Goal: Task Accomplishment & Management: Use online tool/utility

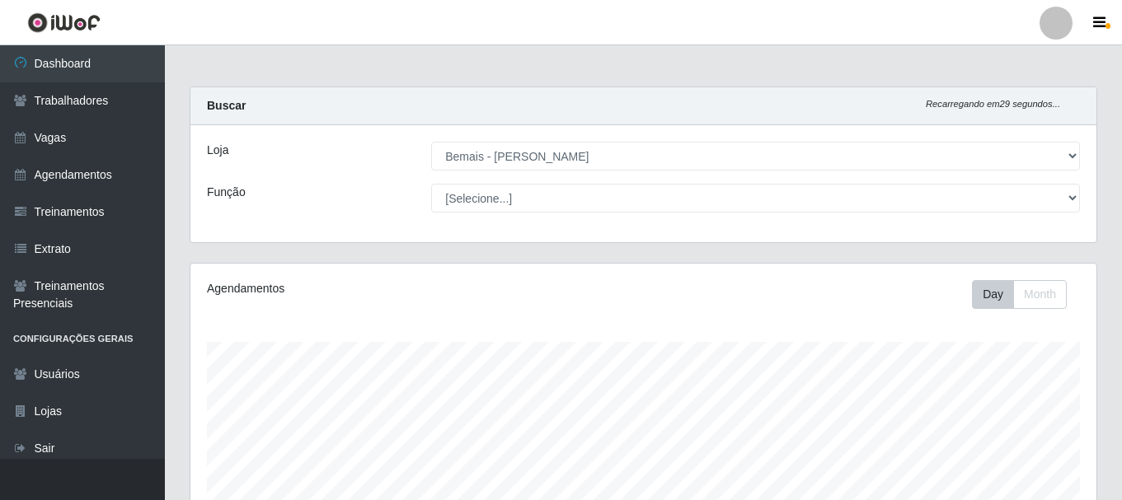
select select "230"
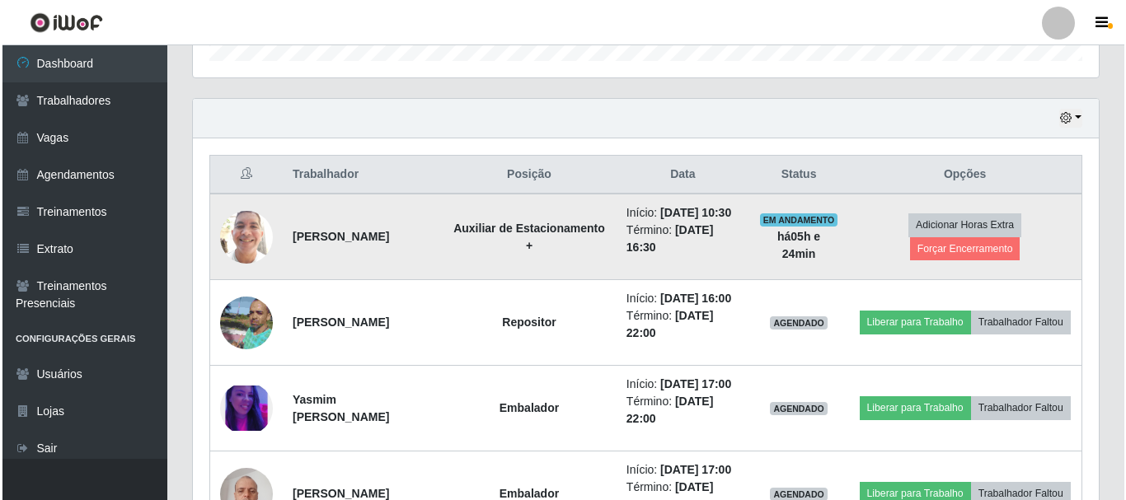
scroll to position [528, 0]
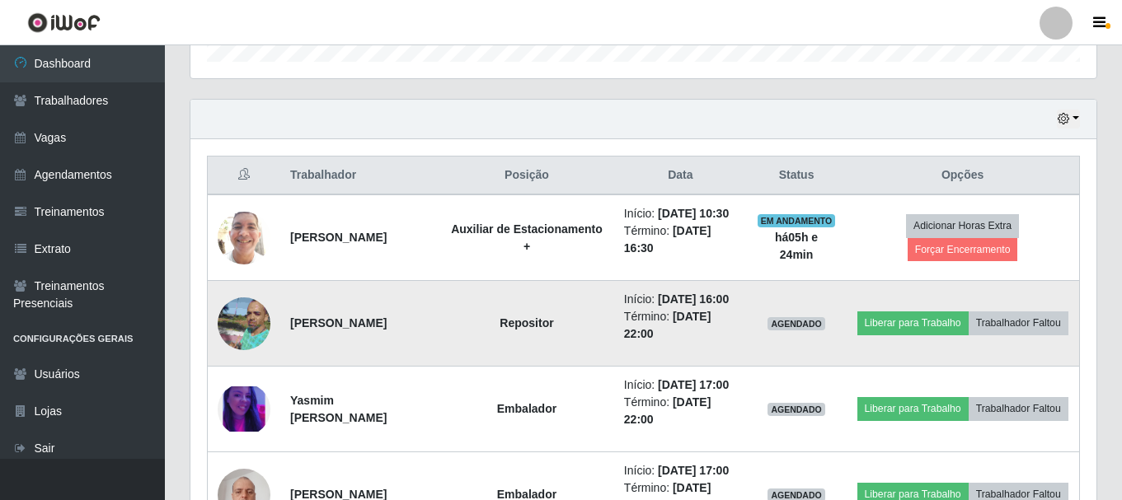
click at [256, 350] on img at bounding box center [244, 323] width 53 height 71
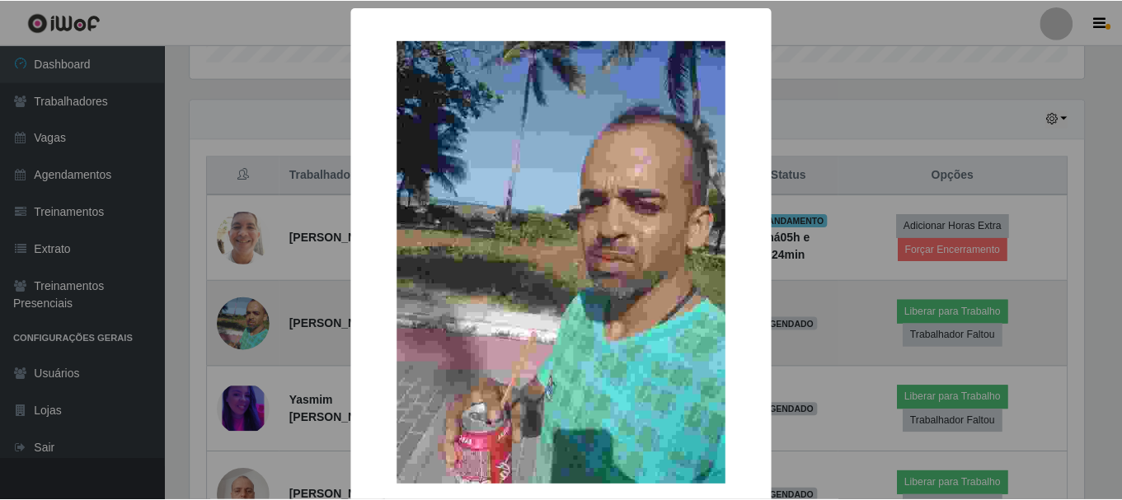
scroll to position [342, 898]
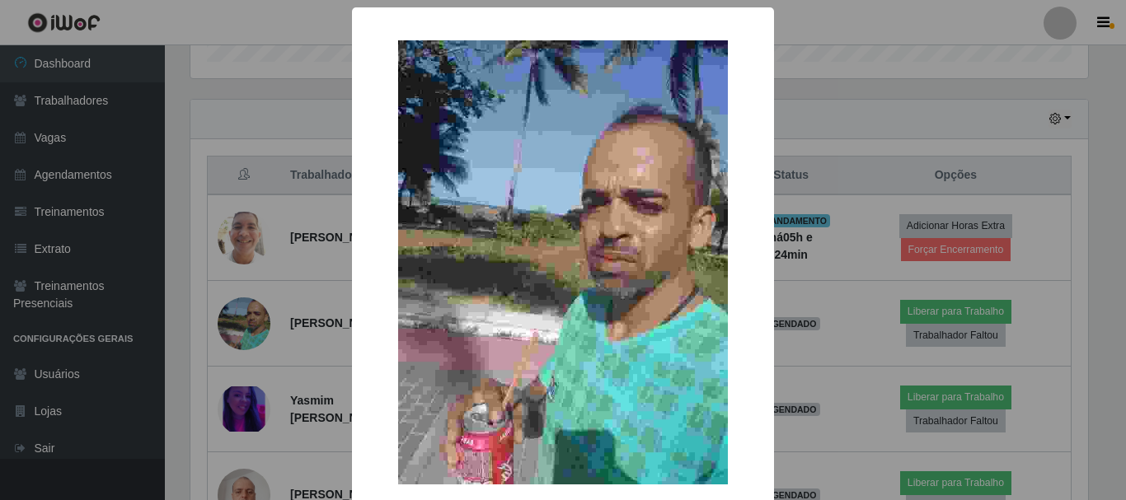
click at [955, 232] on div "× OK Cancel" at bounding box center [563, 250] width 1126 height 500
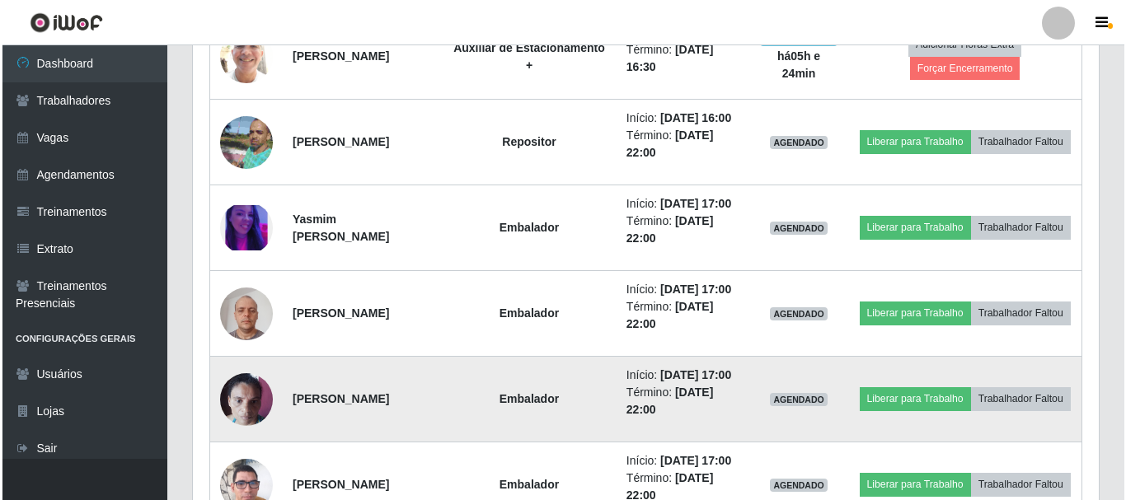
scroll to position [693, 0]
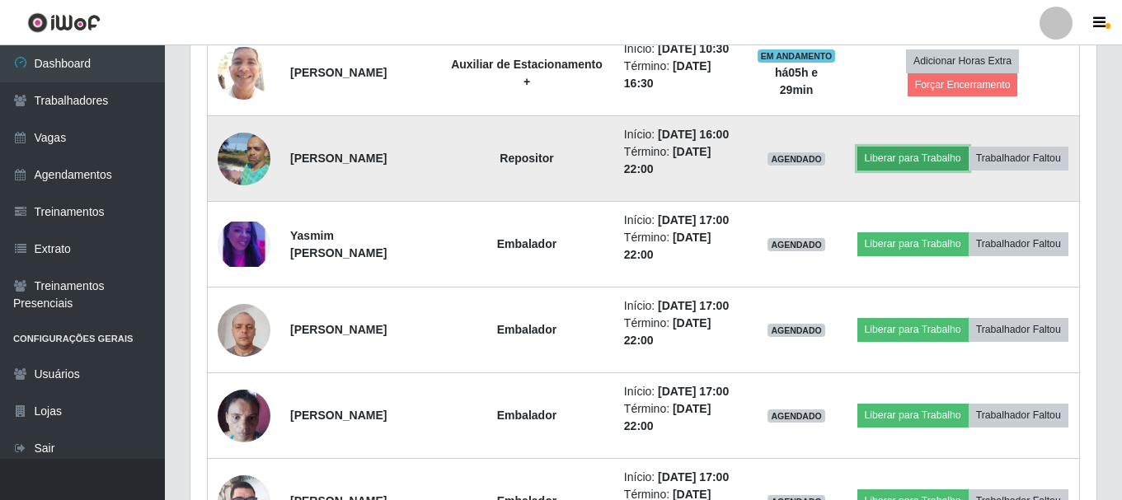
click at [969, 169] on button "Liberar para Trabalho" at bounding box center [913, 158] width 111 height 23
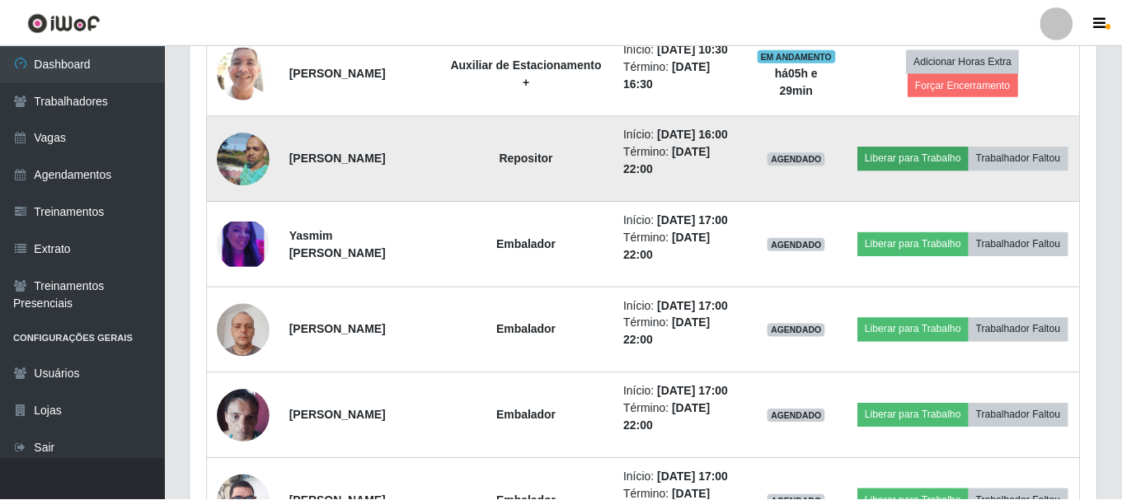
scroll to position [342, 898]
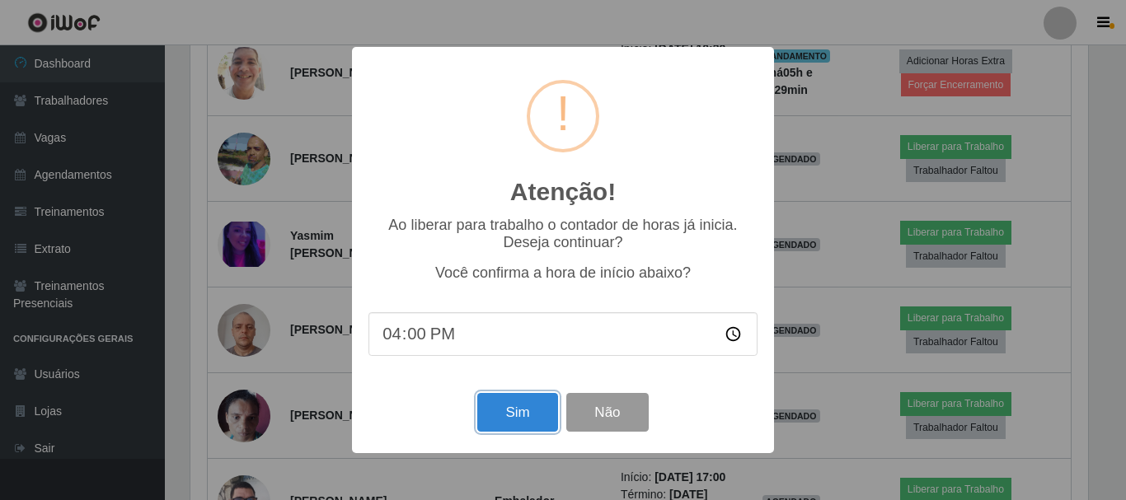
drag, startPoint x: 529, startPoint y: 431, endPoint x: 571, endPoint y: 401, distance: 52.0
click at [531, 427] on button "Sim" at bounding box center [517, 412] width 80 height 39
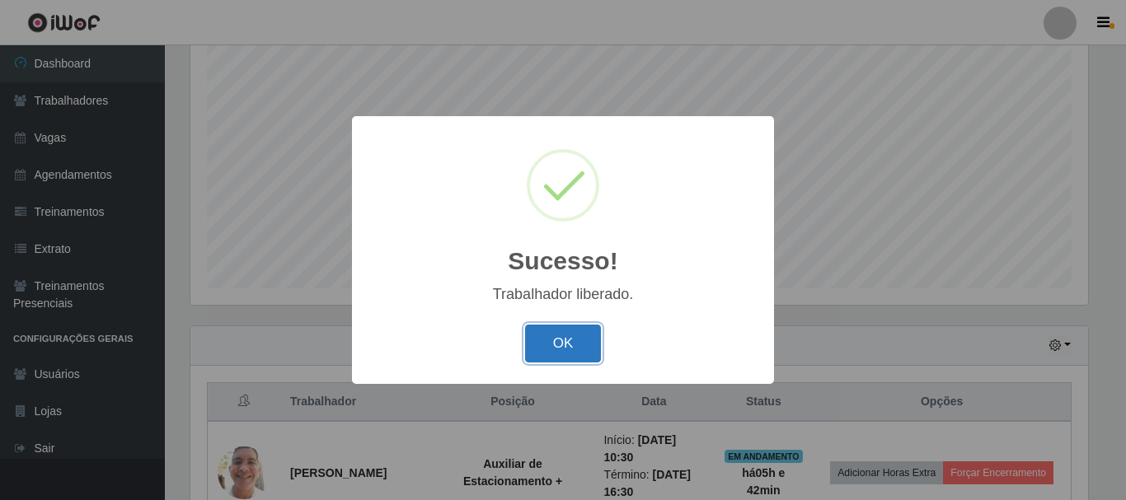
click at [578, 355] on button "OK" at bounding box center [563, 344] width 77 height 39
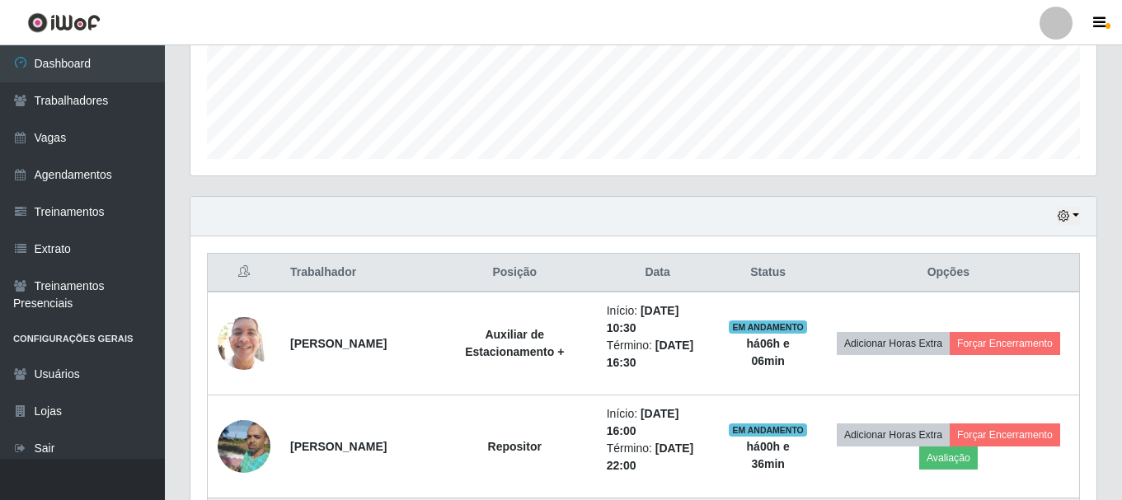
scroll to position [631, 0]
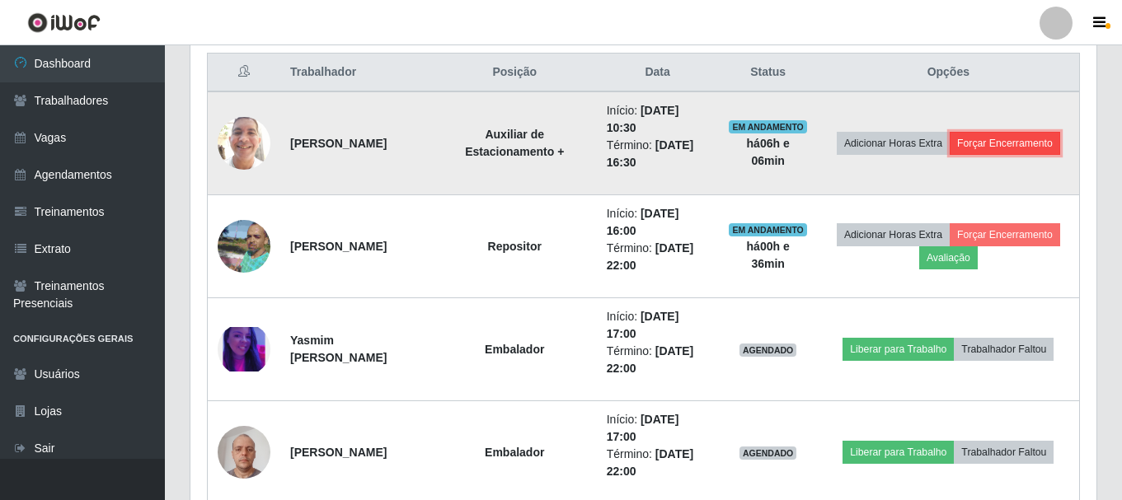
click at [981, 152] on button "Forçar Encerramento" at bounding box center [1005, 143] width 110 height 23
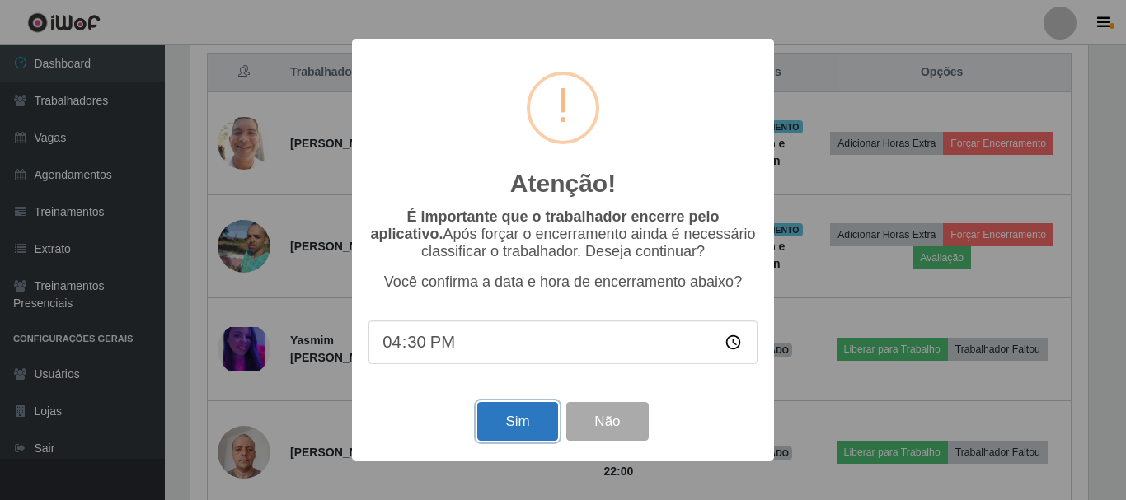
click at [526, 425] on button "Sim" at bounding box center [517, 421] width 80 height 39
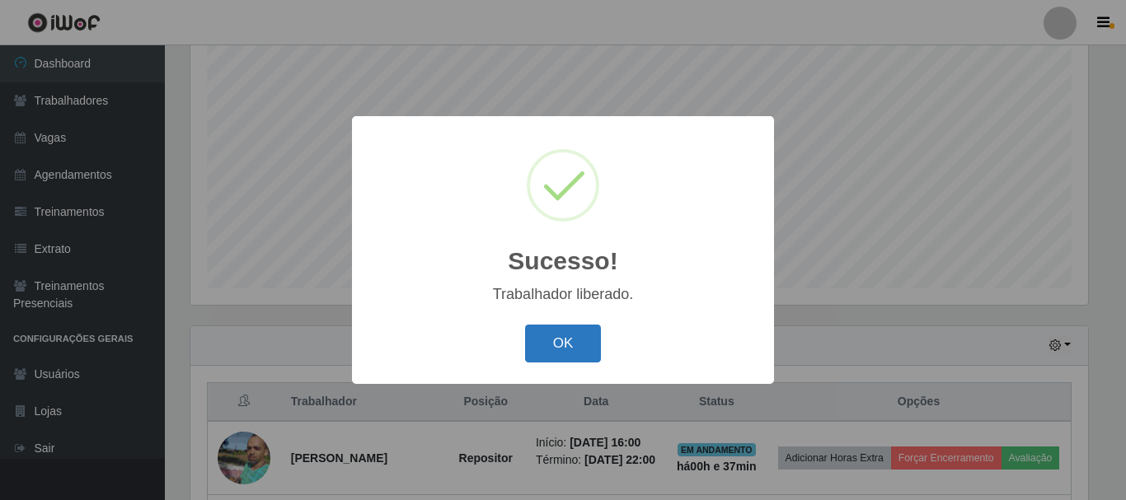
click at [571, 347] on button "OK" at bounding box center [563, 344] width 77 height 39
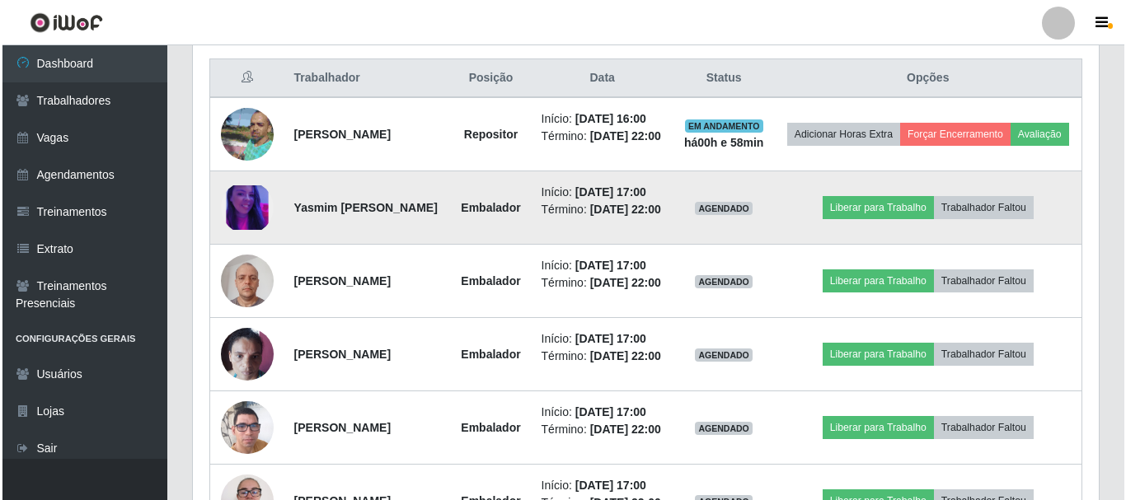
scroll to position [631, 0]
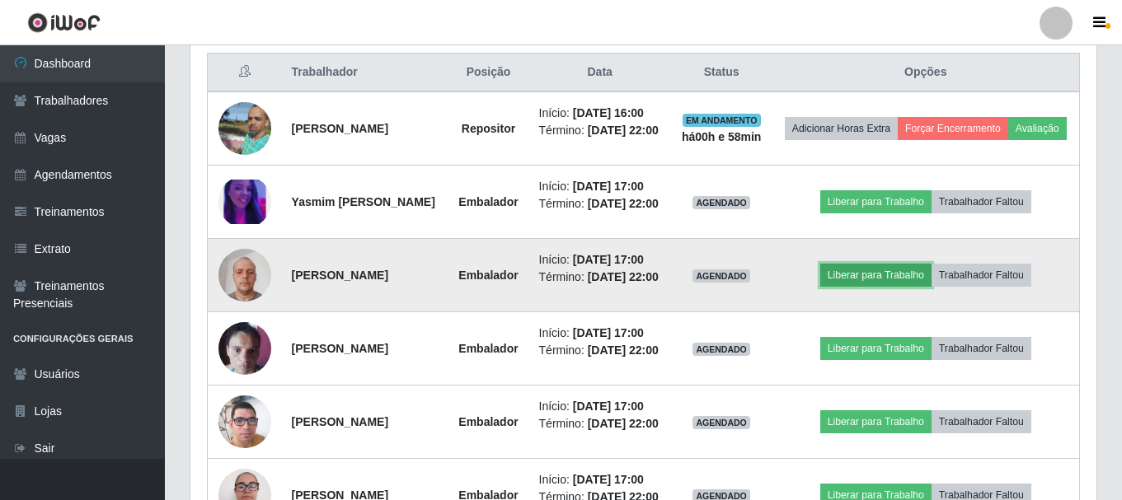
click at [867, 287] on button "Liberar para Trabalho" at bounding box center [875, 275] width 111 height 23
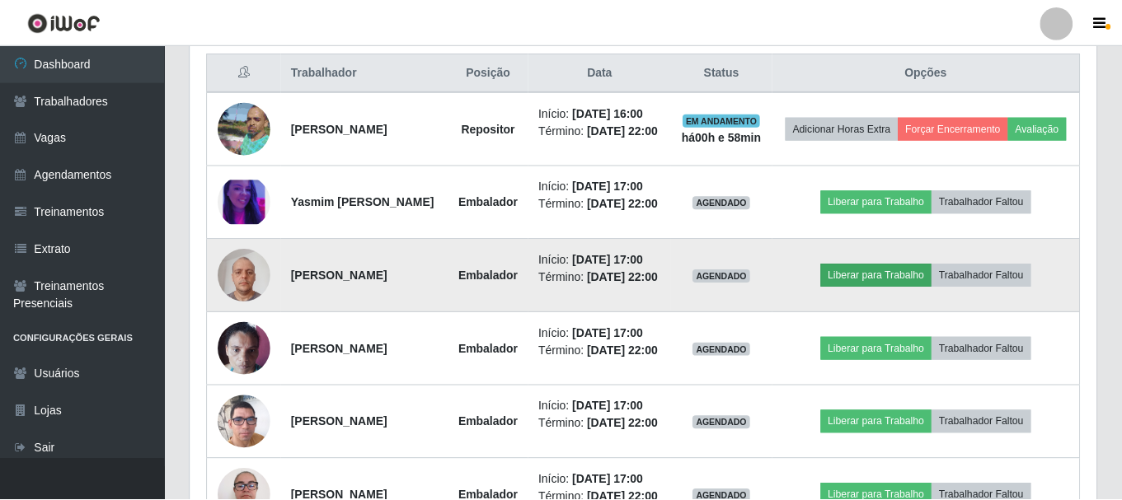
scroll to position [342, 898]
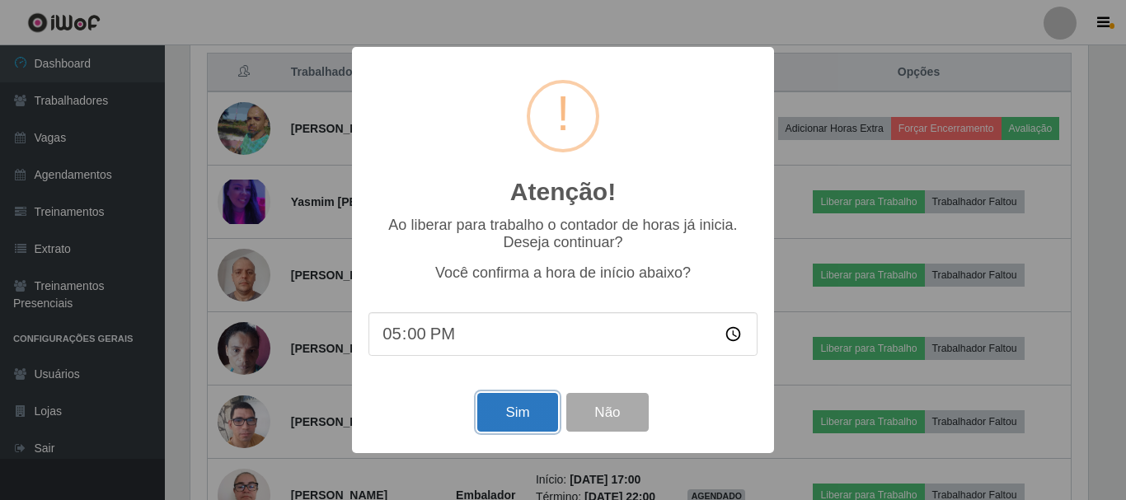
click at [529, 418] on button "Sim" at bounding box center [517, 412] width 80 height 39
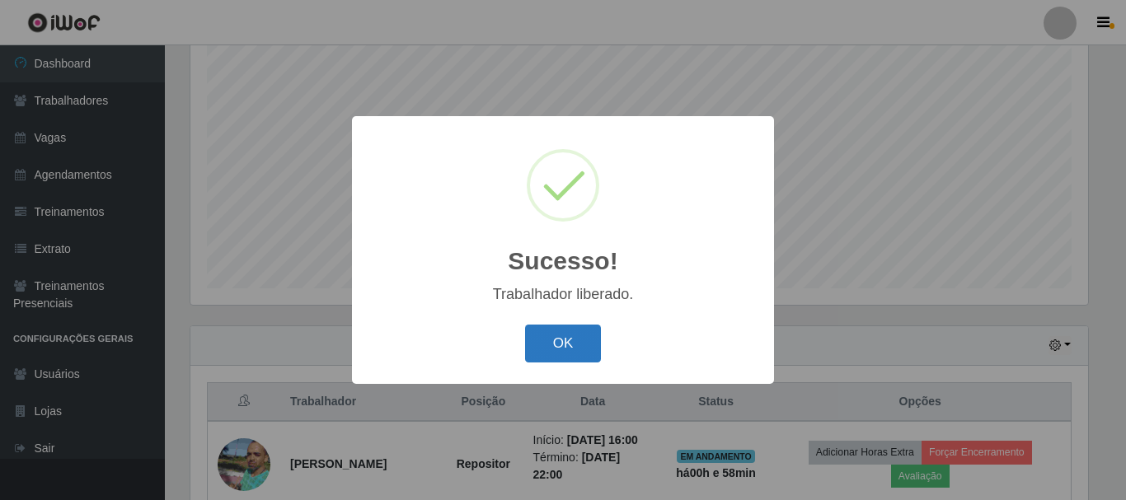
click at [568, 354] on button "OK" at bounding box center [563, 344] width 77 height 39
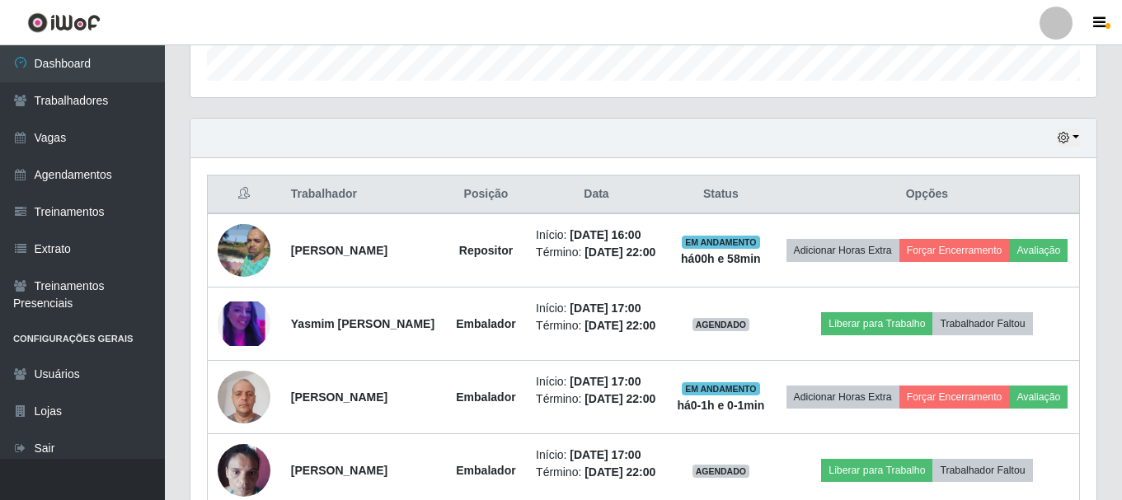
scroll to position [548, 0]
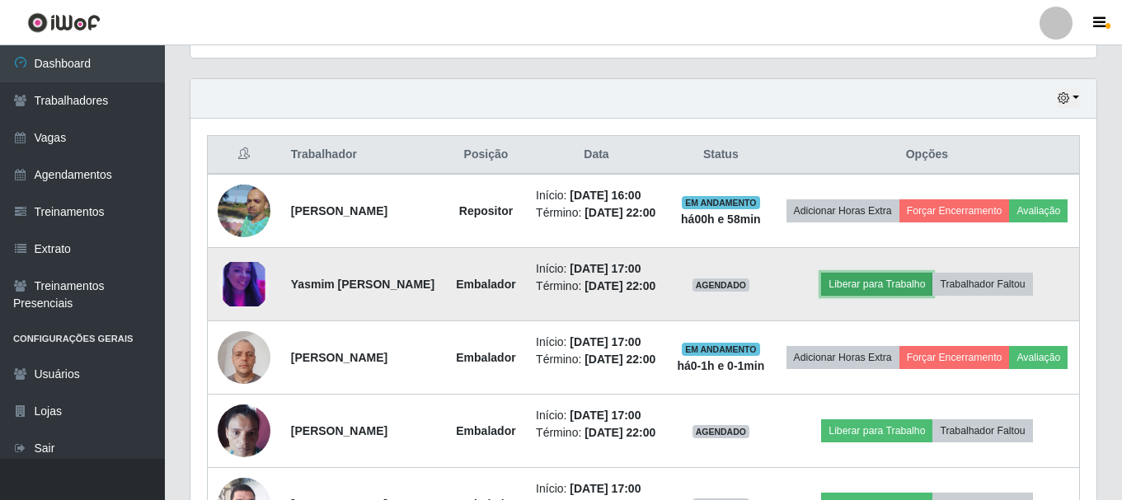
click at [909, 296] on button "Liberar para Trabalho" at bounding box center [876, 284] width 111 height 23
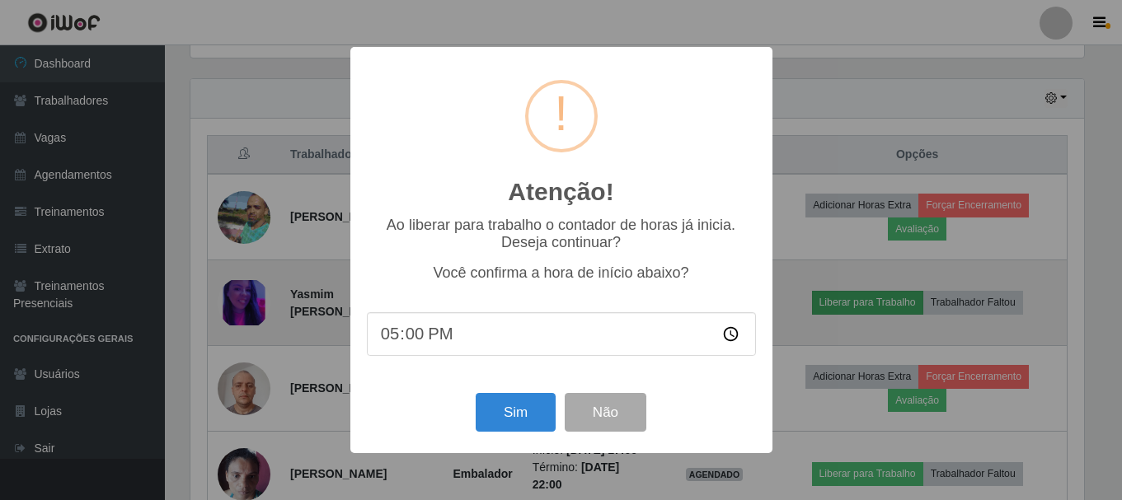
scroll to position [342, 898]
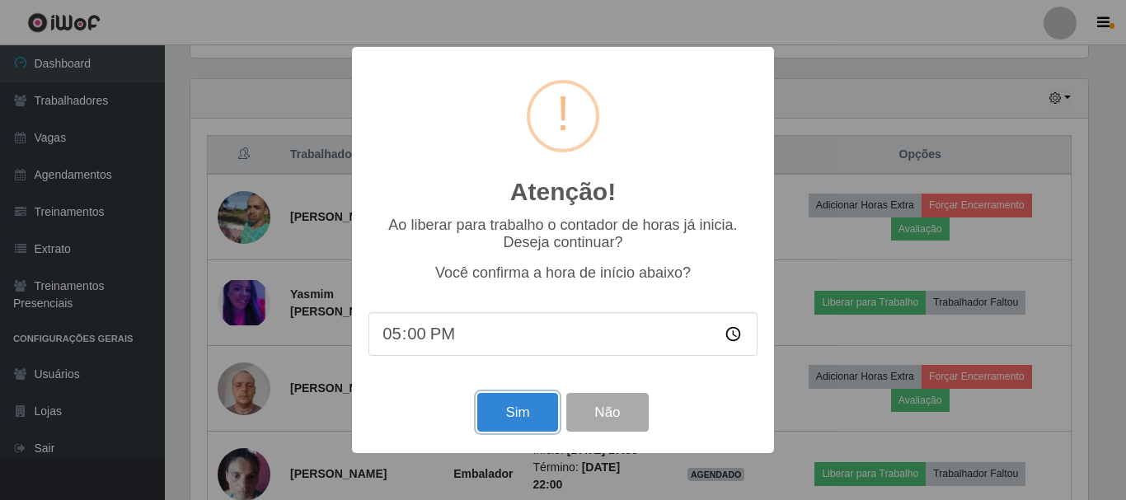
click at [542, 407] on button "Sim" at bounding box center [517, 412] width 80 height 39
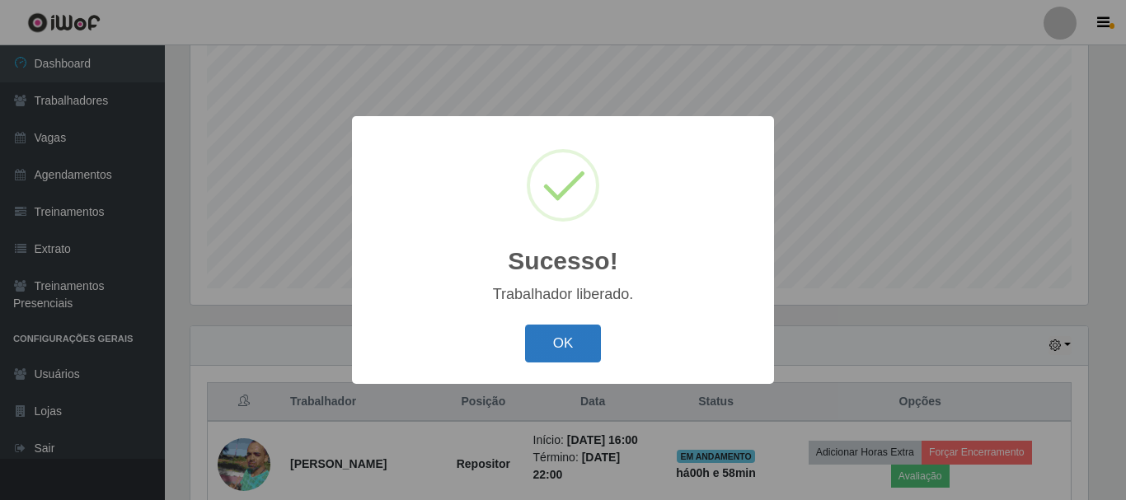
click at [571, 357] on button "OK" at bounding box center [563, 344] width 77 height 39
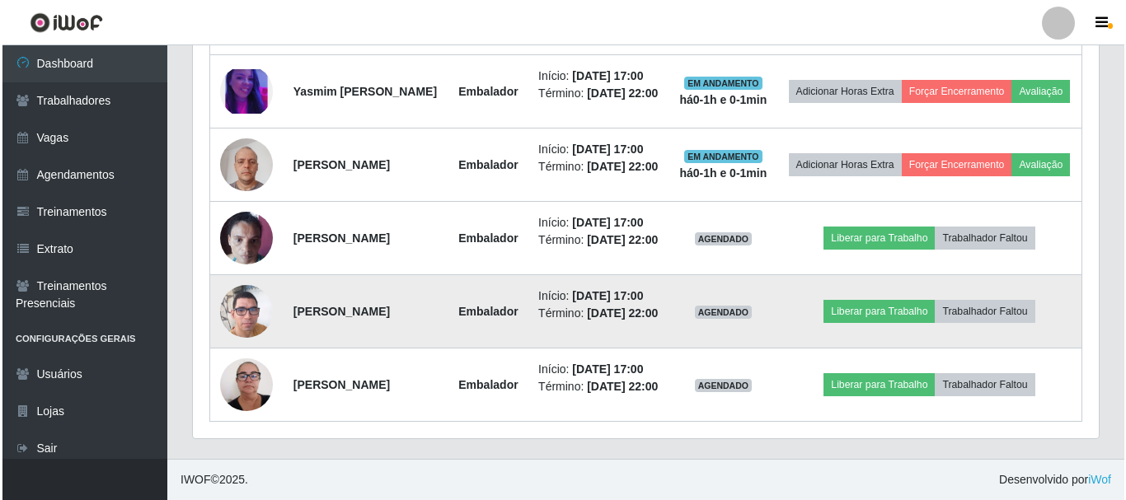
scroll to position [815, 0]
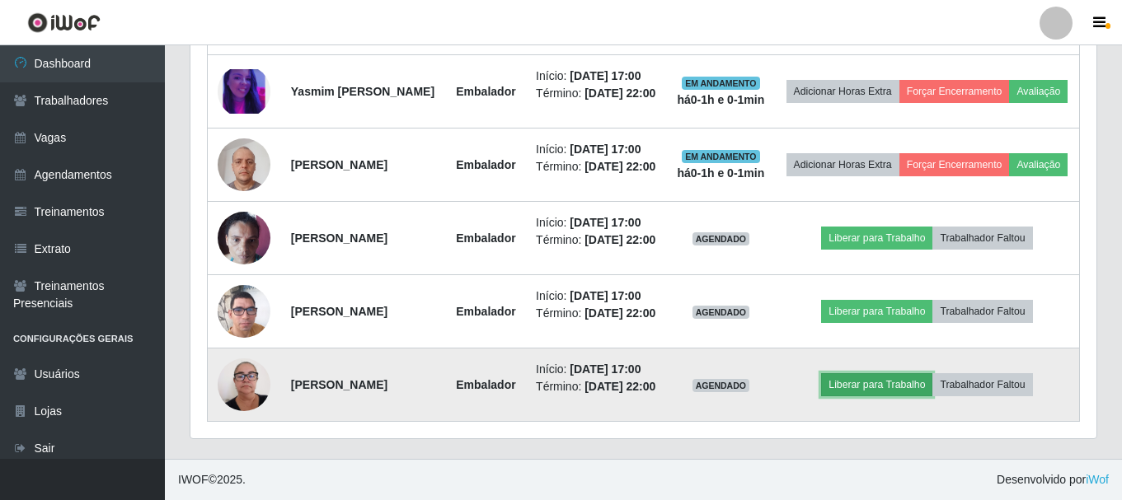
click at [889, 378] on button "Liberar para Trabalho" at bounding box center [876, 385] width 111 height 23
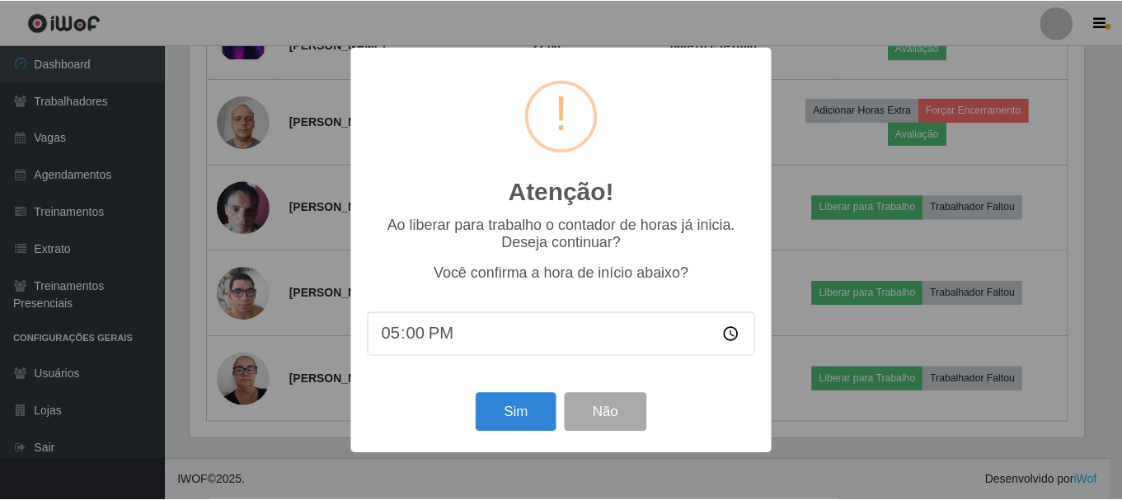
scroll to position [342, 898]
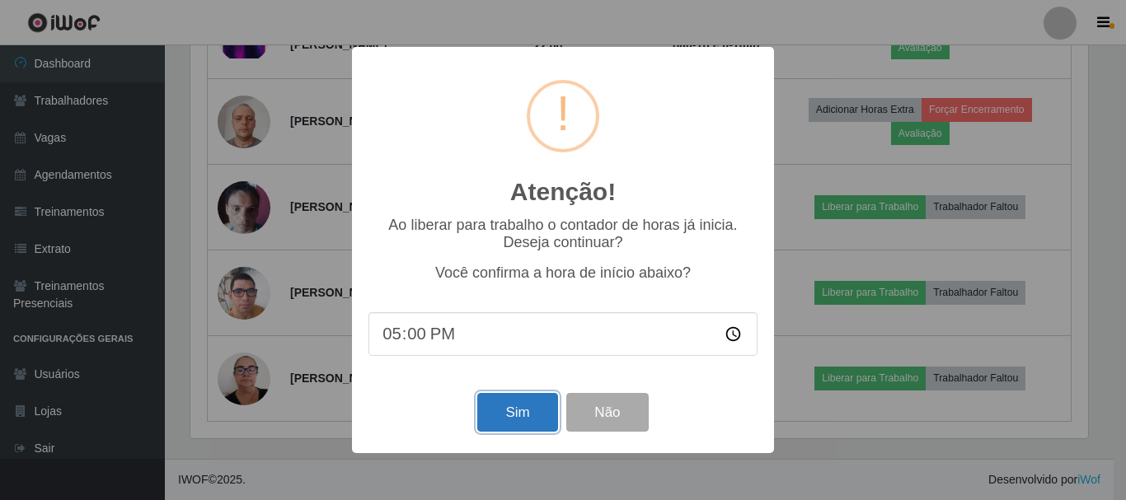
click at [492, 416] on button "Sim" at bounding box center [517, 412] width 80 height 39
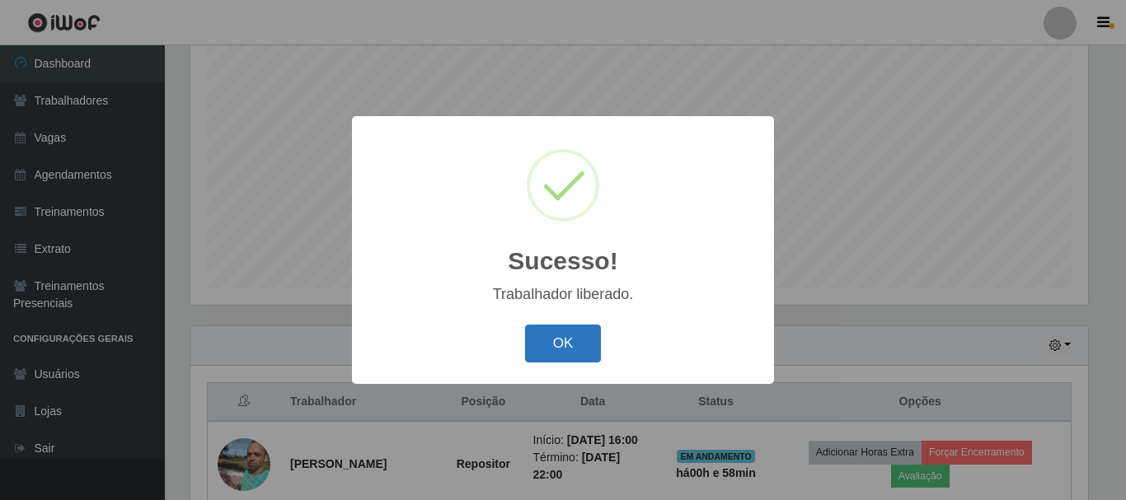
click at [590, 335] on button "OK" at bounding box center [563, 344] width 77 height 39
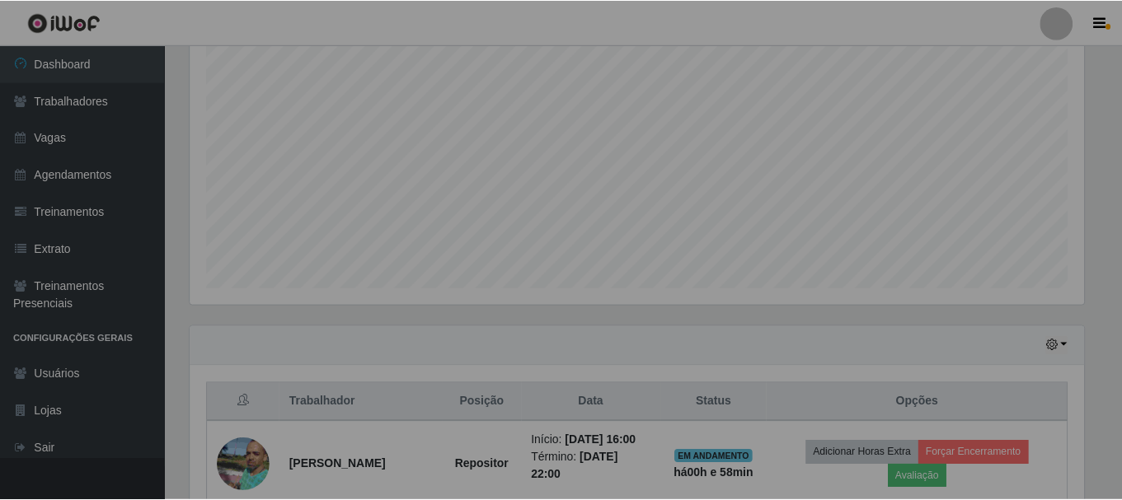
scroll to position [0, 0]
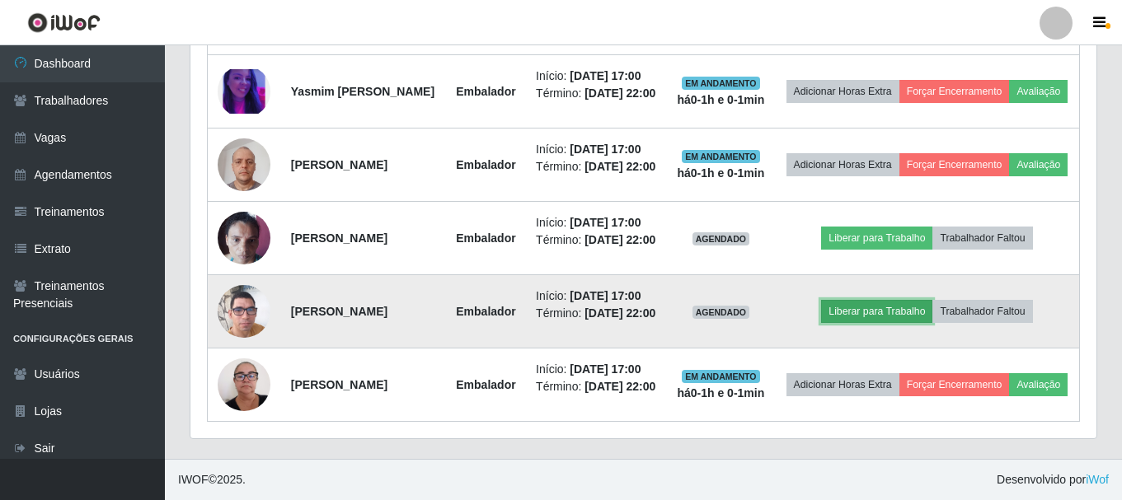
click at [853, 311] on button "Liberar para Trabalho" at bounding box center [876, 311] width 111 height 23
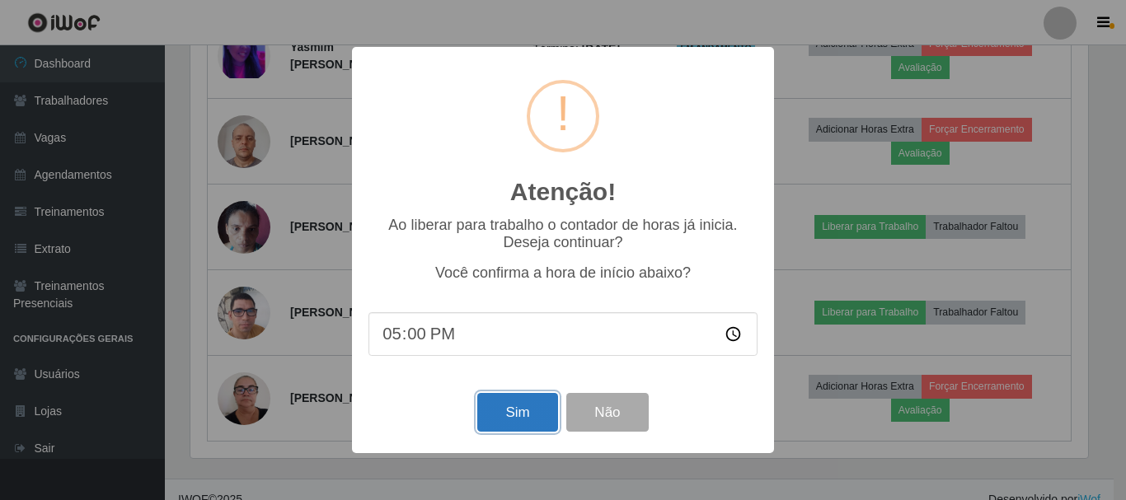
click at [510, 421] on button "Sim" at bounding box center [517, 412] width 80 height 39
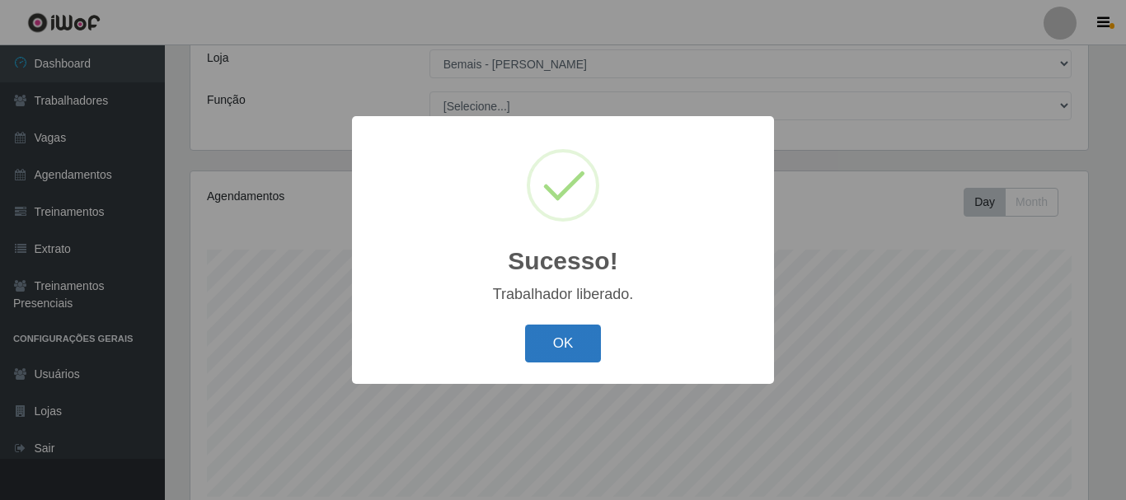
click at [594, 357] on button "OK" at bounding box center [563, 344] width 77 height 39
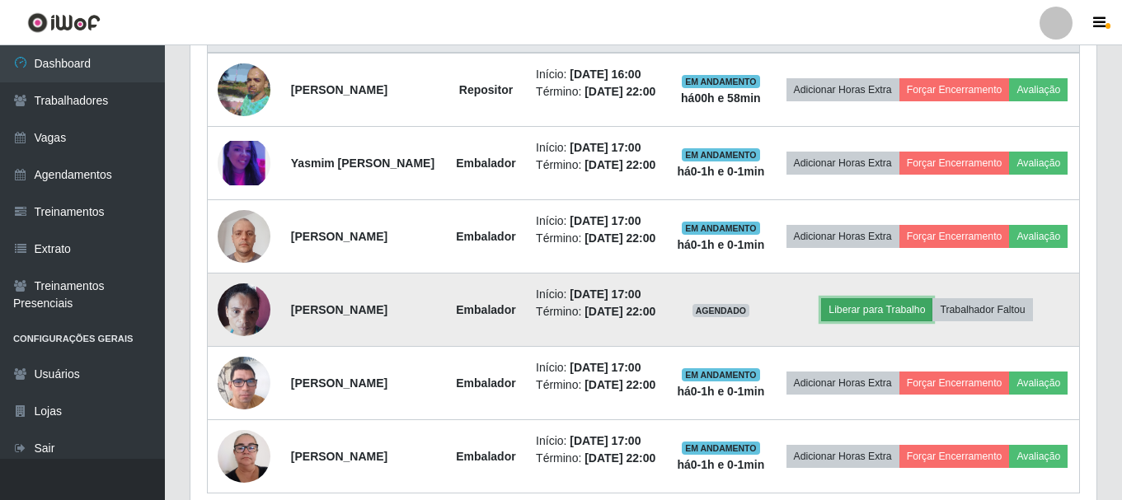
click at [867, 322] on button "Liberar para Trabalho" at bounding box center [876, 309] width 111 height 23
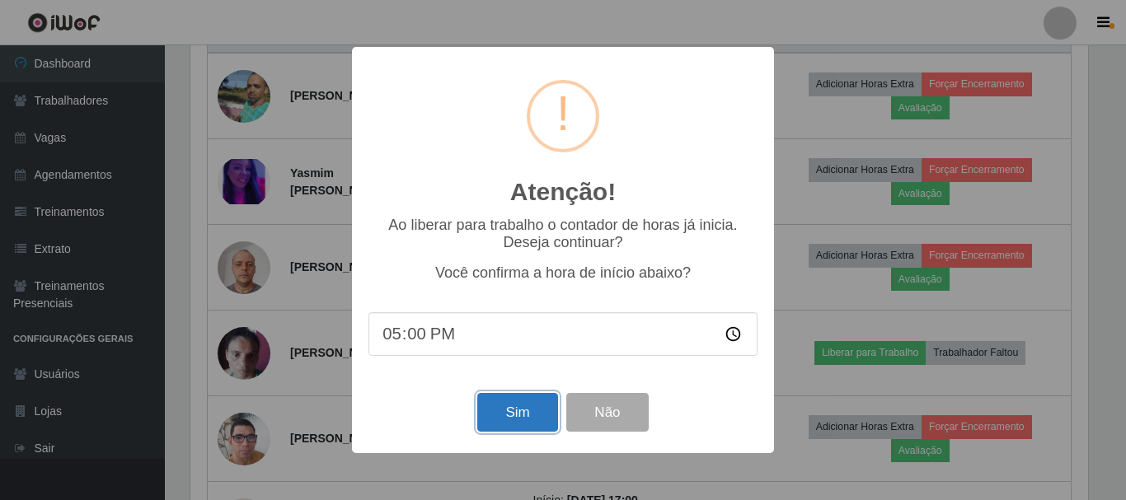
click at [505, 419] on button "Sim" at bounding box center [517, 412] width 80 height 39
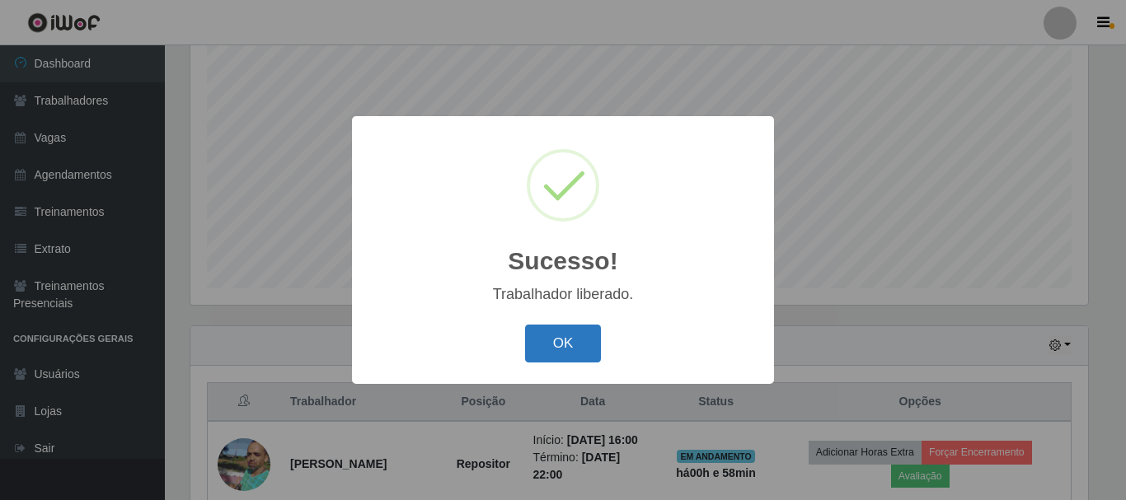
click at [538, 350] on button "OK" at bounding box center [563, 344] width 77 height 39
